Goal: Task Accomplishment & Management: Manage account settings

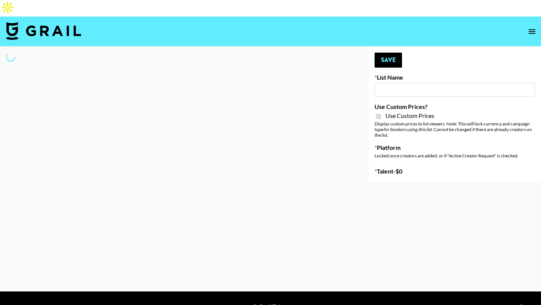
type input "Nippies"
checkbox input "true"
select select "Brand"
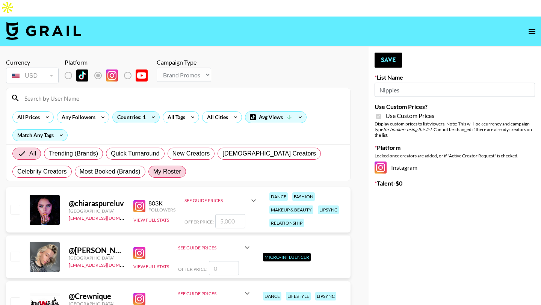
click at [171, 167] on span "My Roster" at bounding box center [167, 171] width 28 height 9
click at [153, 172] on input "My Roster" at bounding box center [153, 172] width 0 height 0
radio input "true"
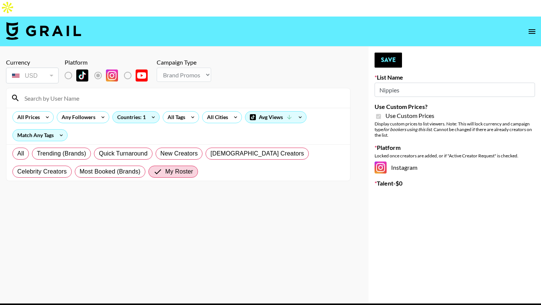
scroll to position [12, 0]
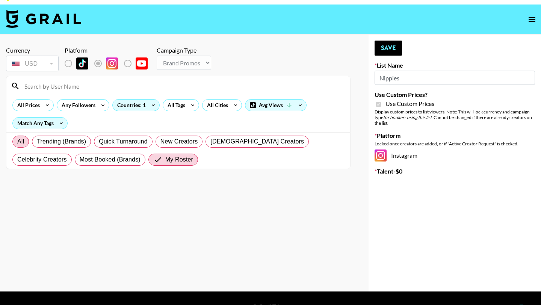
click at [26, 136] on label "All" at bounding box center [20, 142] width 17 height 12
click at [17, 142] on input "All" at bounding box center [17, 142] width 0 height 0
radio input "true"
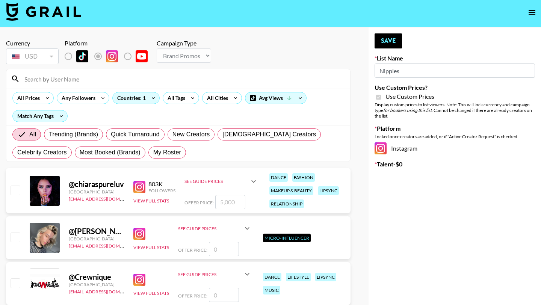
scroll to position [2, 0]
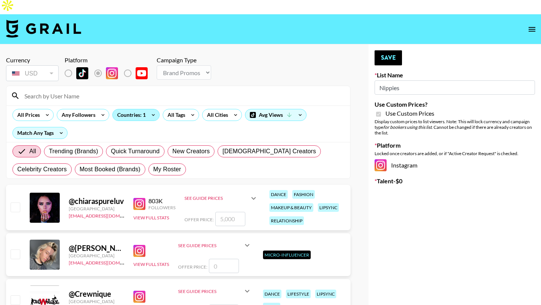
click at [143, 109] on div "Countries: 1" at bounding box center [136, 114] width 47 height 11
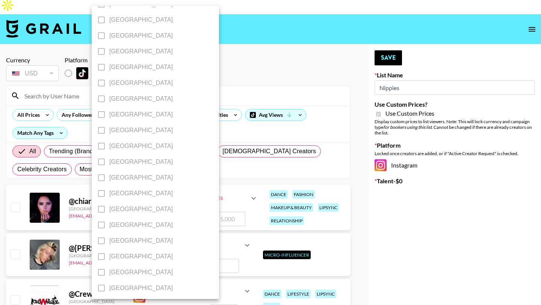
scroll to position [571, 0]
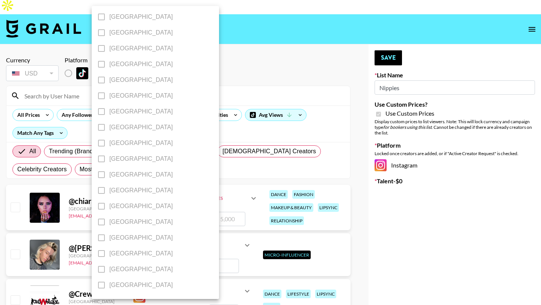
click at [129, 179] on span "[GEOGRAPHIC_DATA]" at bounding box center [141, 174] width 64 height 9
click at [129, 177] on span "[GEOGRAPHIC_DATA]" at bounding box center [141, 174] width 64 height 9
click at [205, 117] on div at bounding box center [270, 152] width 541 height 305
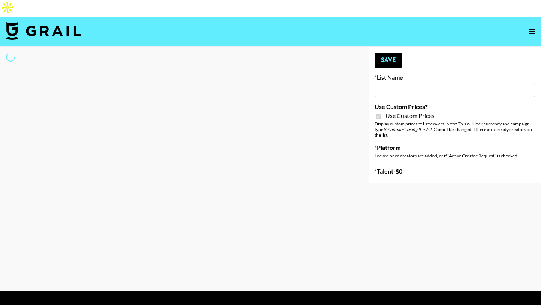
select select "Brand"
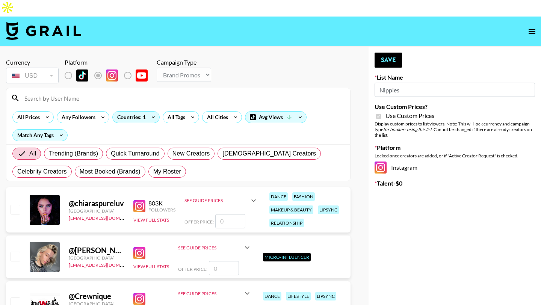
type input "Nippies"
checkbox input "true"
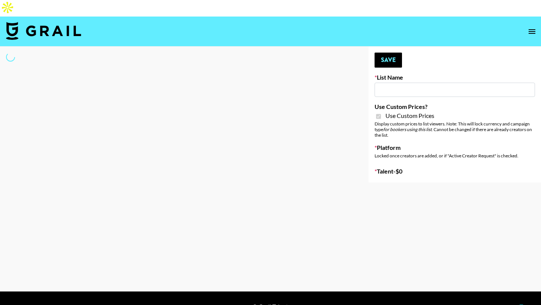
type input "Jinx Fall Campaign"
checkbox input "true"
select select "Brand"
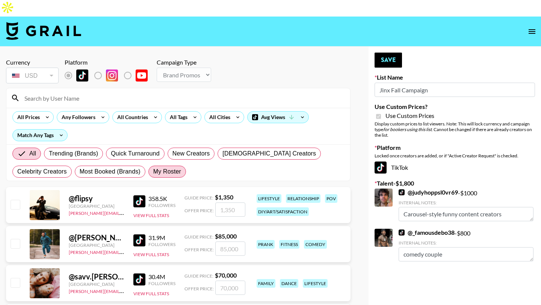
click at [174, 167] on span "My Roster" at bounding box center [167, 171] width 28 height 9
click at [153, 172] on input "My Roster" at bounding box center [153, 172] width 0 height 0
radio input "true"
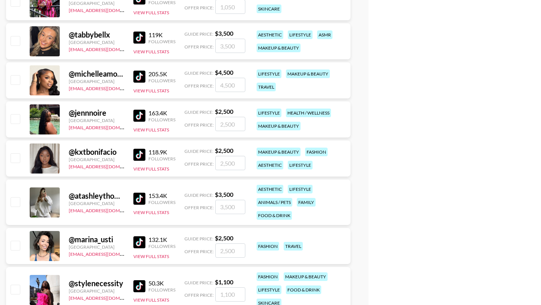
scroll to position [311, 0]
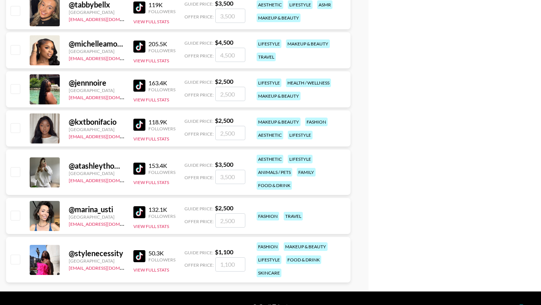
click at [15, 167] on input "checkbox" at bounding box center [15, 171] width 9 height 9
checkbox input "true"
type input "3500"
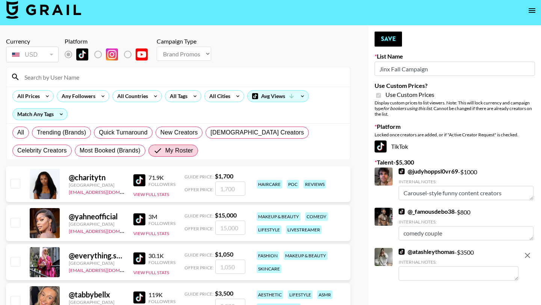
scroll to position [0, 0]
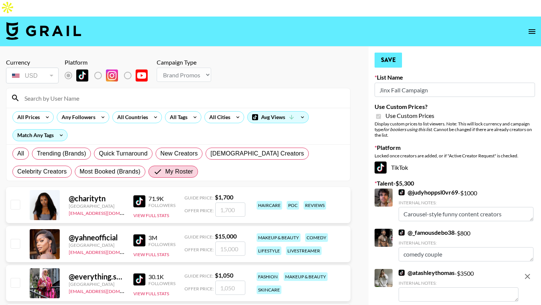
checkbox input "false"
click at [380, 53] on button "Save" at bounding box center [388, 60] width 27 height 15
